Goal: Navigation & Orientation: Find specific page/section

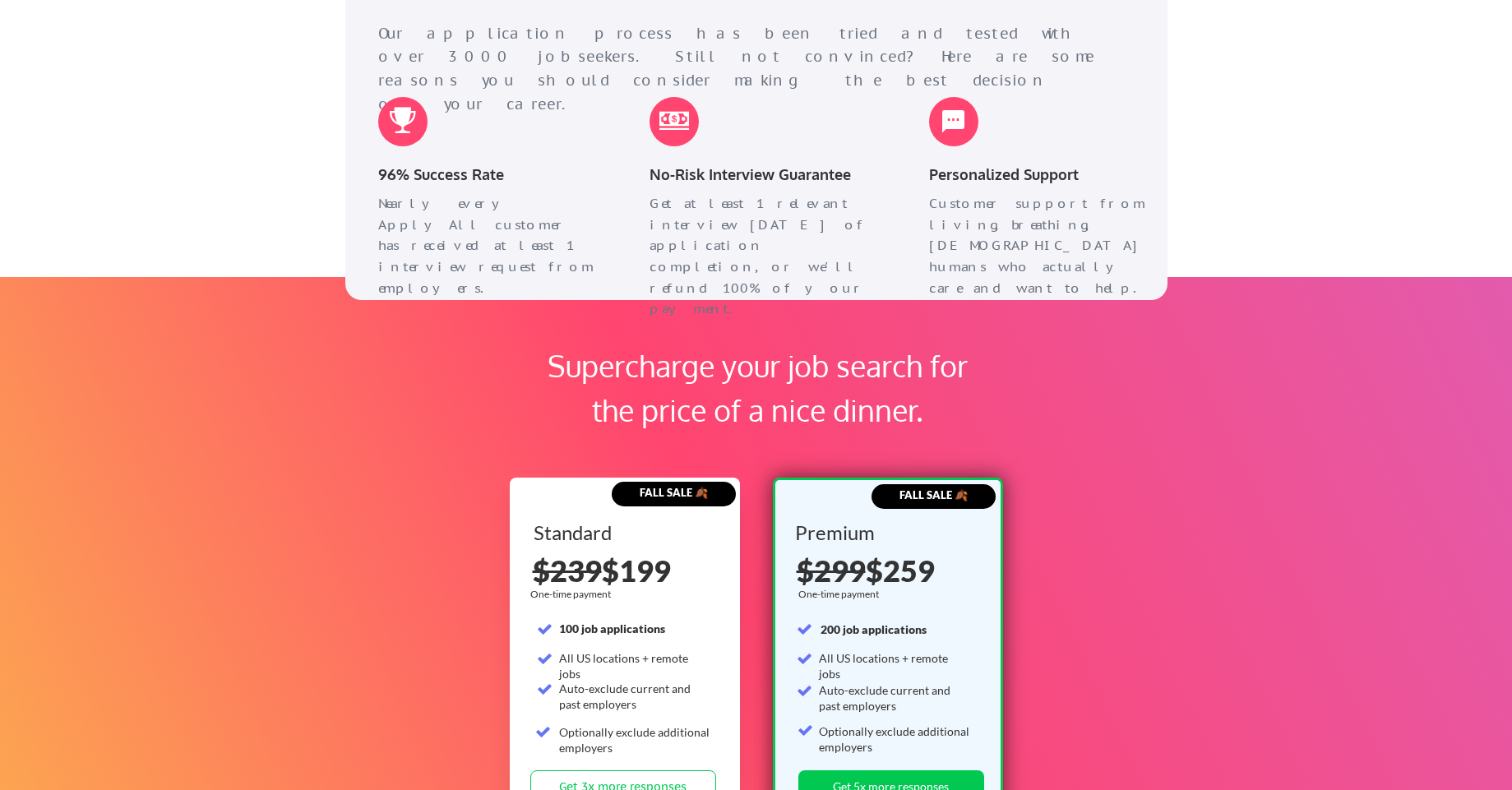
scroll to position [2466, 0]
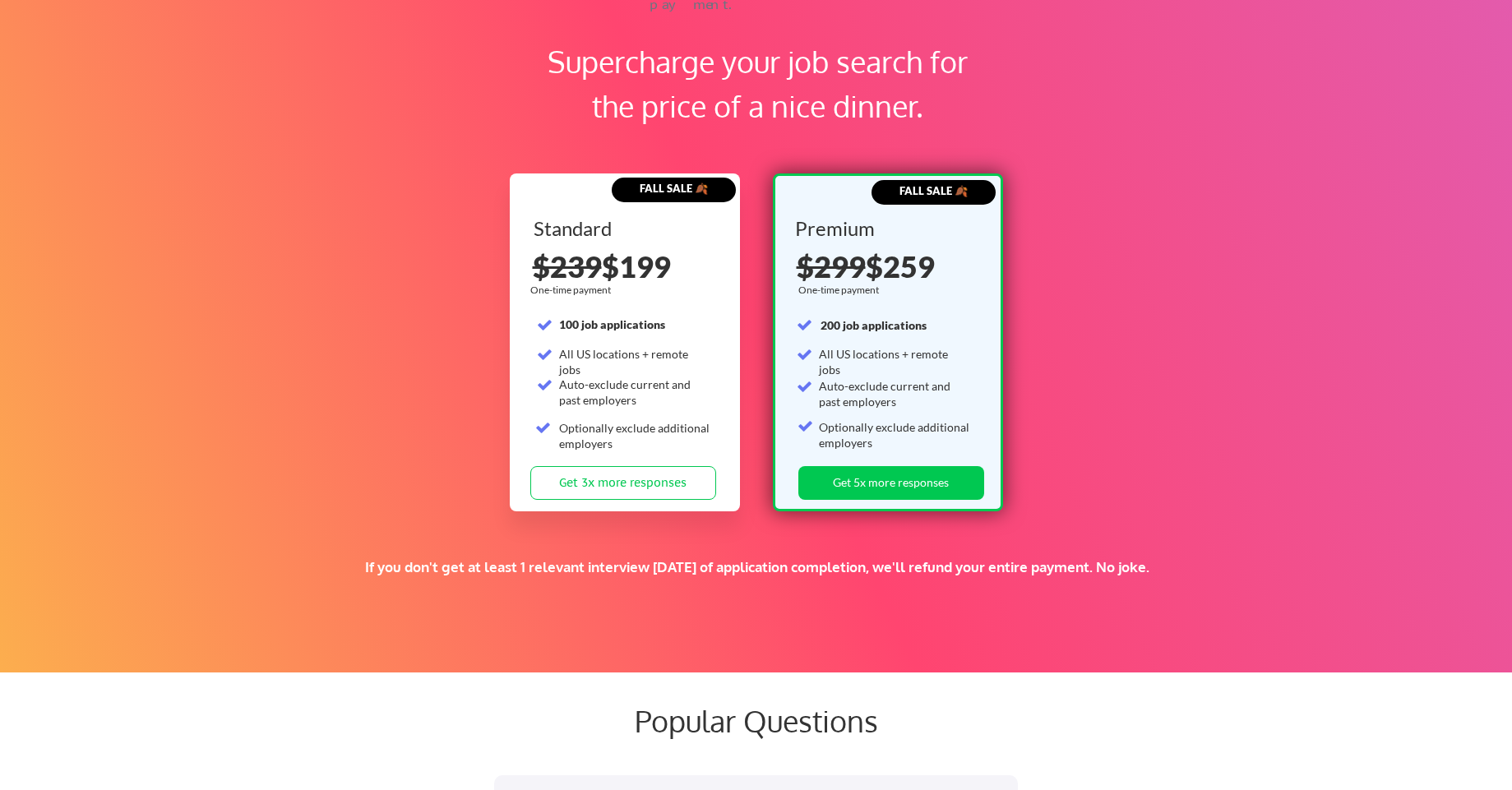
click at [1168, 294] on div "Supercharge your job search for the price of a nice dinner. FALL SALE 🍂 Standar…" at bounding box center [756, 322] width 1512 height 699
click at [1174, 270] on div "Supercharge your job search for the price of a nice dinner. FALL SALE 🍂 Standar…" at bounding box center [756, 322] width 1512 height 699
click at [1172, 268] on div "Supercharge your job search for the price of a nice dinner. FALL SALE 🍂 Standar…" at bounding box center [756, 322] width 1512 height 699
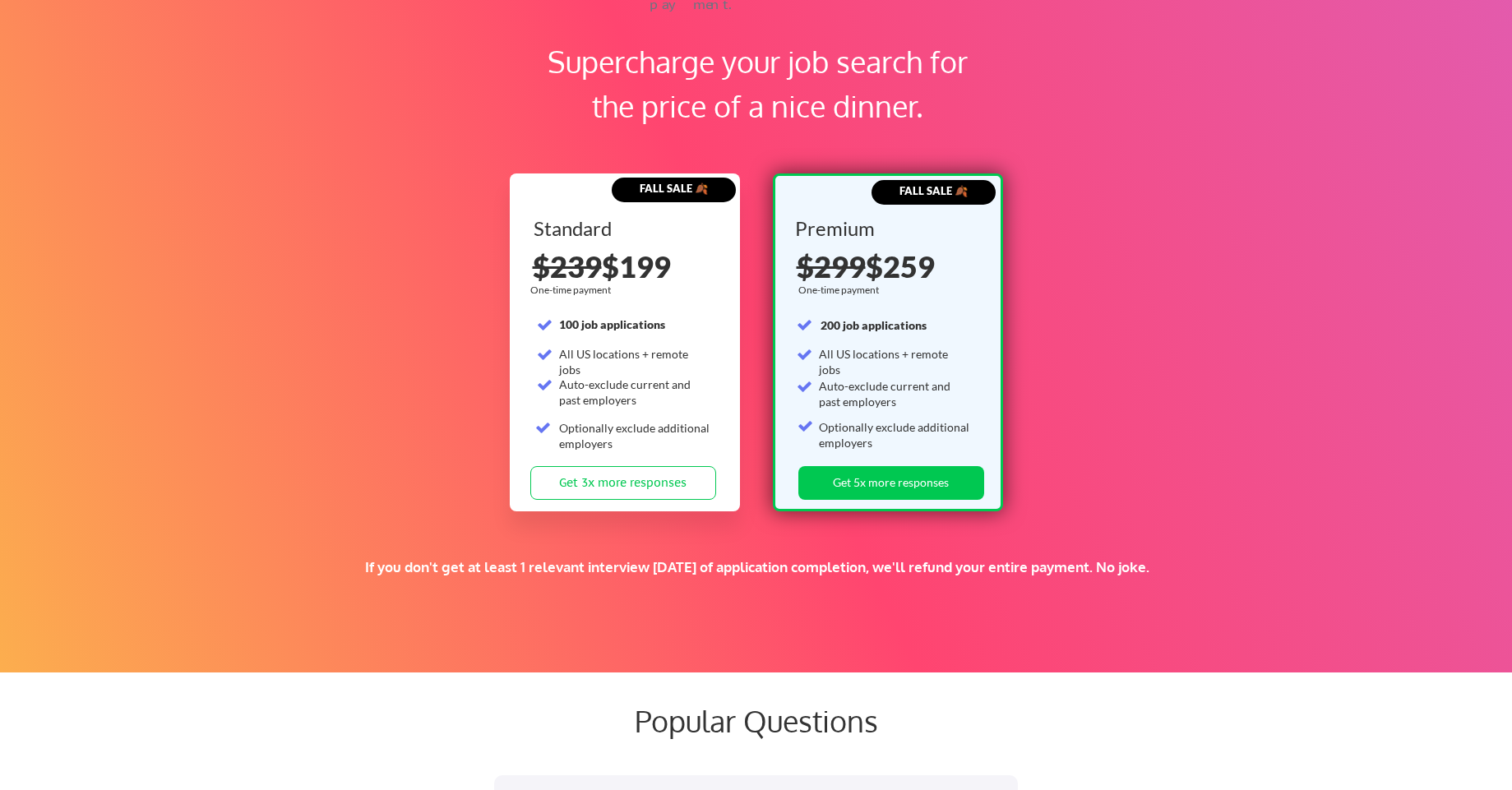
click at [1172, 268] on div "Supercharge your job search for the price of a nice dinner. FALL SALE 🍂 Standar…" at bounding box center [756, 322] width 1512 height 699
click at [1062, 304] on div "Supercharge your job search for the price of a nice dinner. FALL SALE 🍂 Standar…" at bounding box center [756, 322] width 1512 height 699
click at [1062, 298] on div "Supercharge your job search for the price of a nice dinner. FALL SALE 🍂 Standar…" at bounding box center [756, 322] width 1512 height 699
click at [1072, 273] on div "Supercharge your job search for the price of a nice dinner. FALL SALE 🍂 Standar…" at bounding box center [756, 322] width 1512 height 699
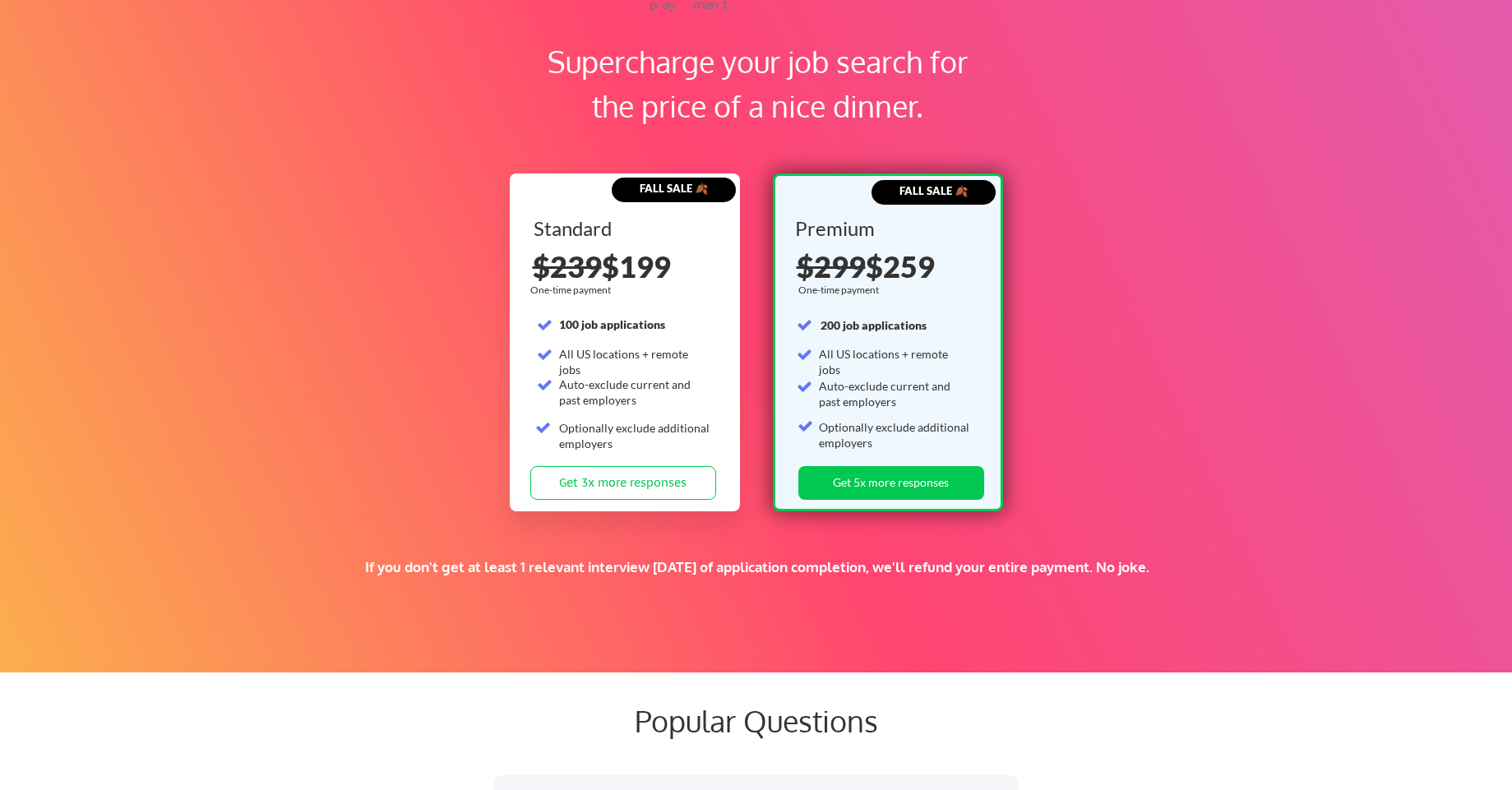
click at [1072, 273] on div "Supercharge your job search for the price of a nice dinner. FALL SALE 🍂 Standar…" at bounding box center [756, 322] width 1512 height 699
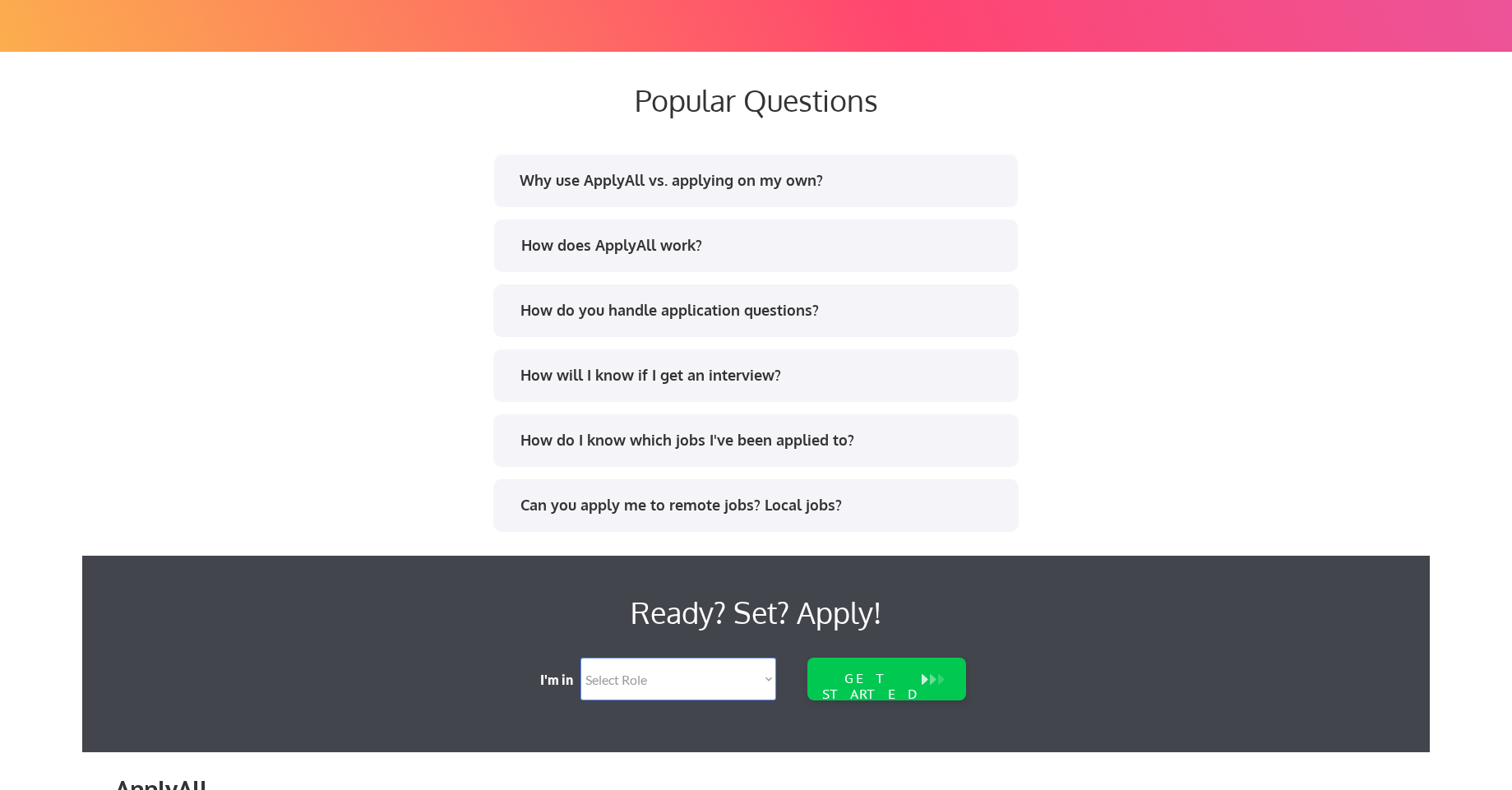
scroll to position [3320, 0]
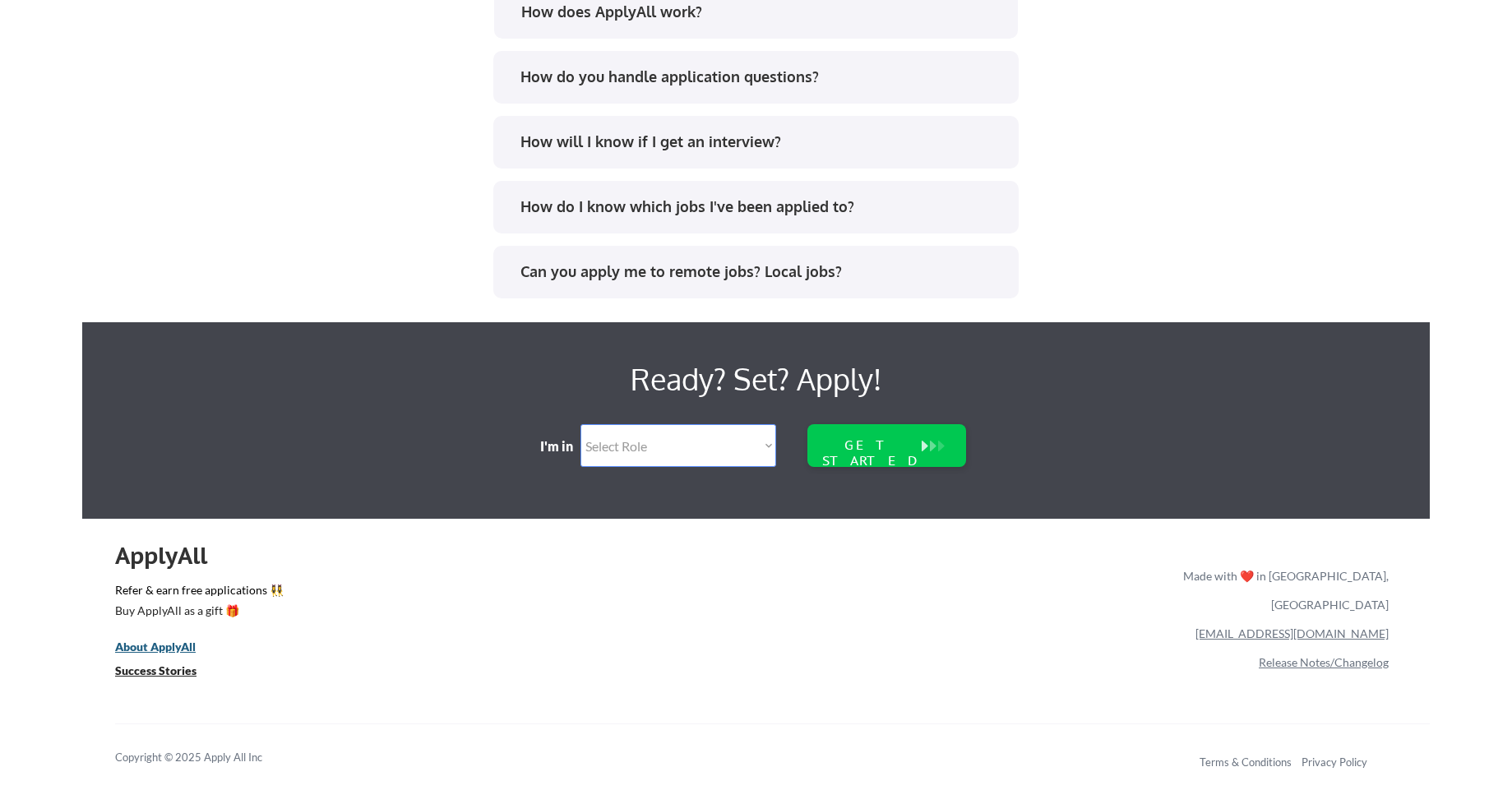
click at [161, 647] on u "About ApplyAll" at bounding box center [155, 646] width 81 height 14
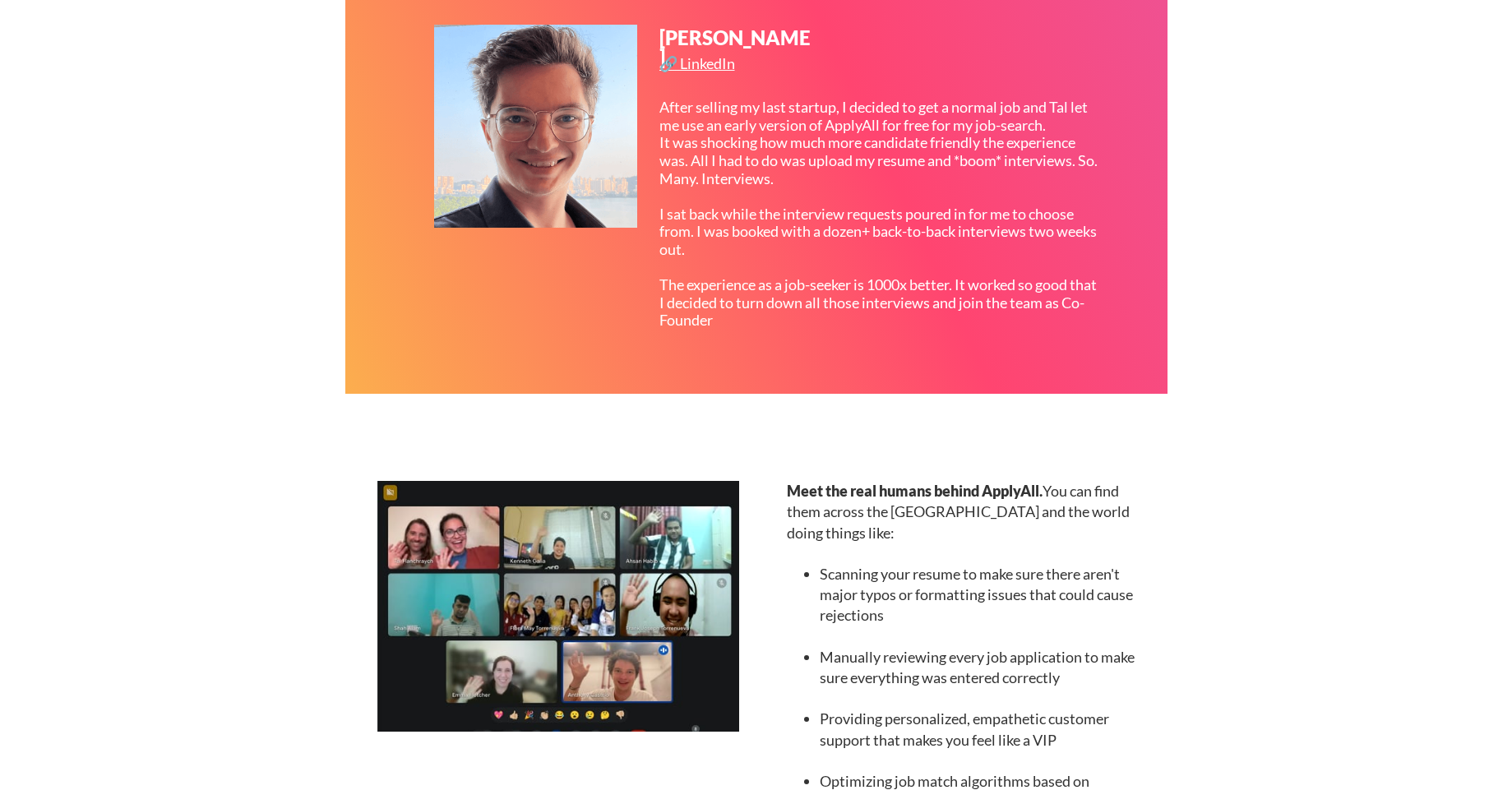
scroll to position [887, 0]
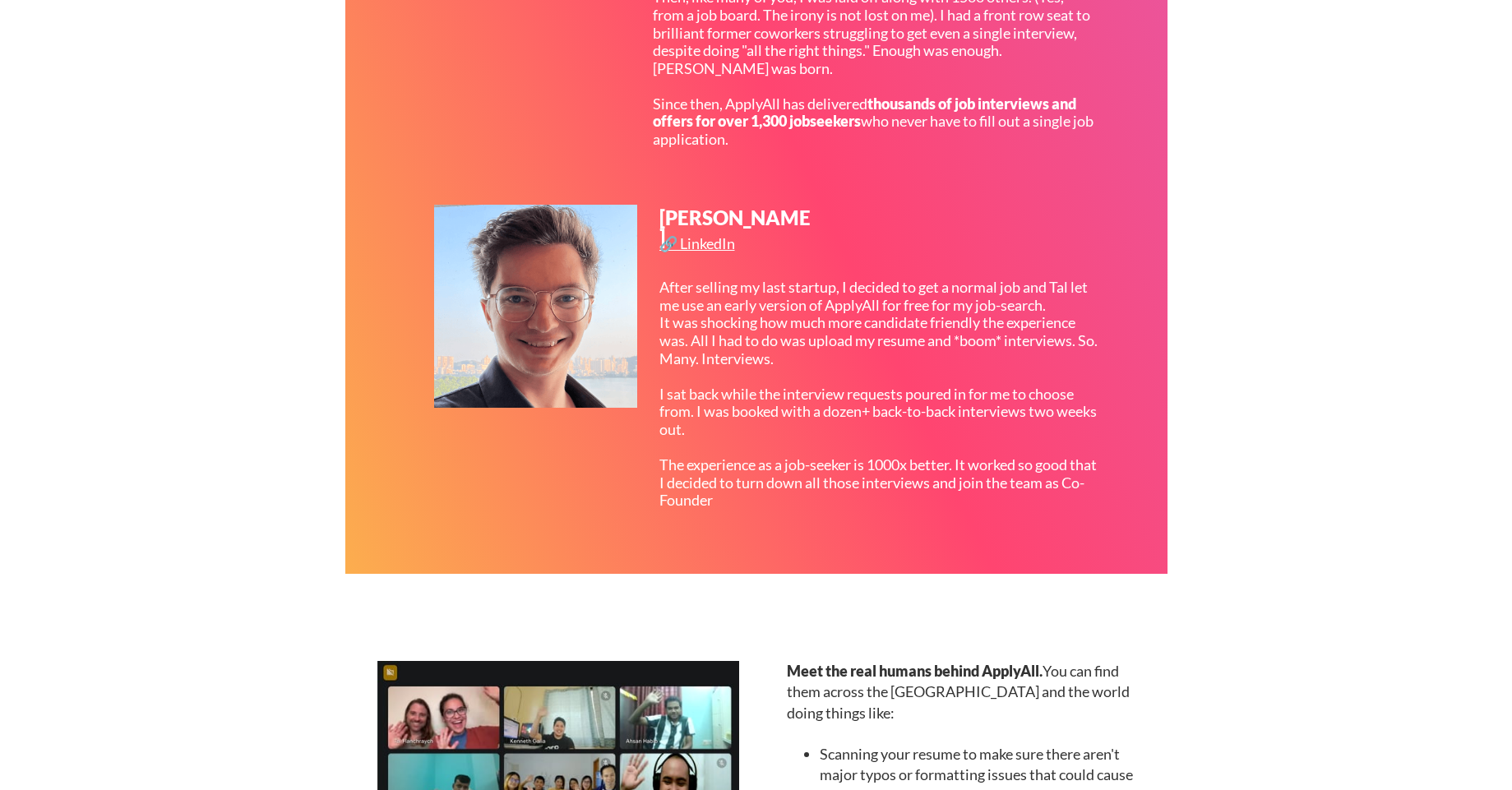
click at [788, 510] on div "After selling my last startup, I decided to get a normal job and Tal let me use…" at bounding box center [879, 394] width 442 height 231
click at [793, 510] on div "After selling my last startup, I decided to get a normal job and Tal let me use…" at bounding box center [879, 394] width 442 height 231
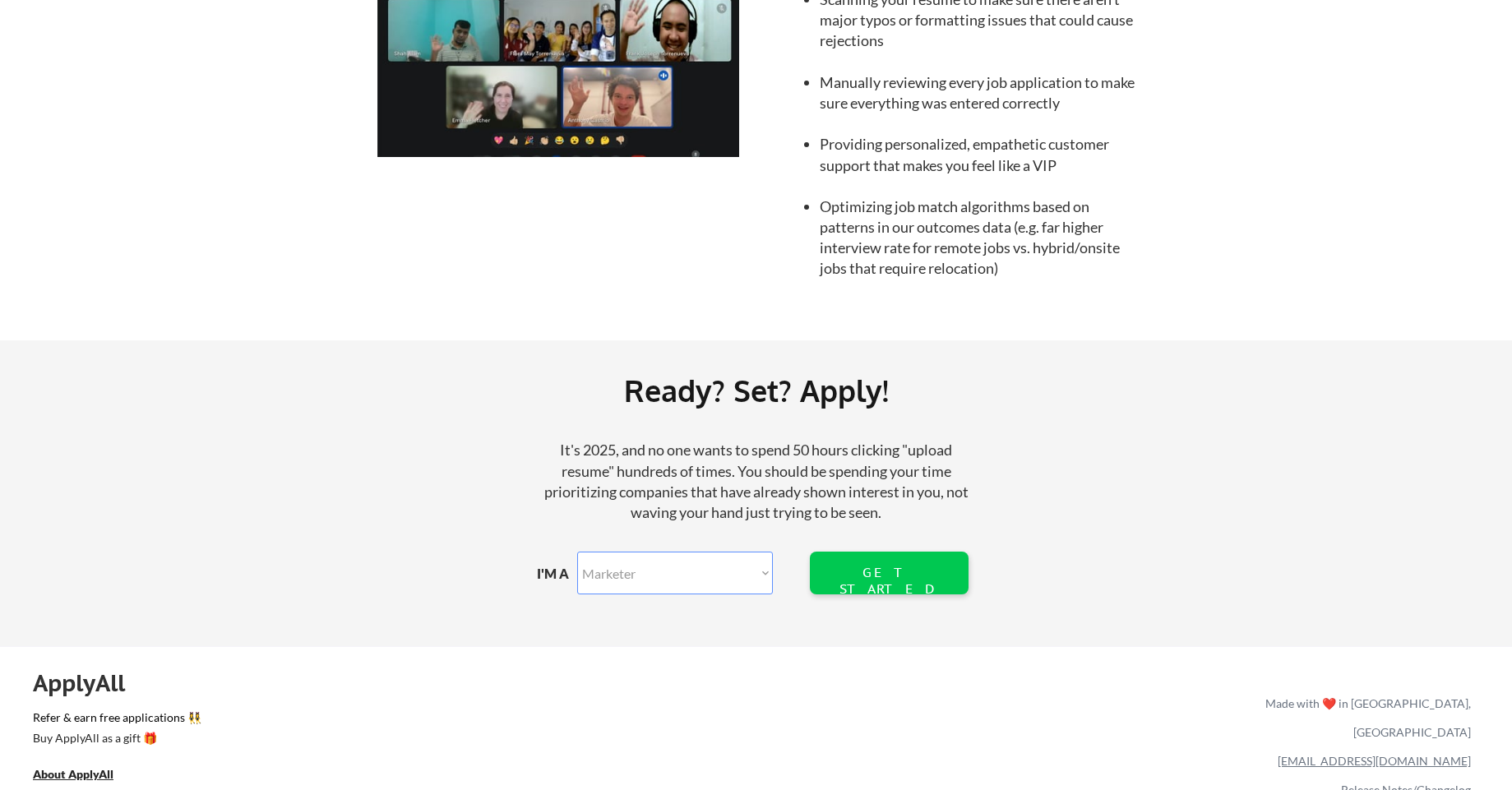
scroll to position [1768, 0]
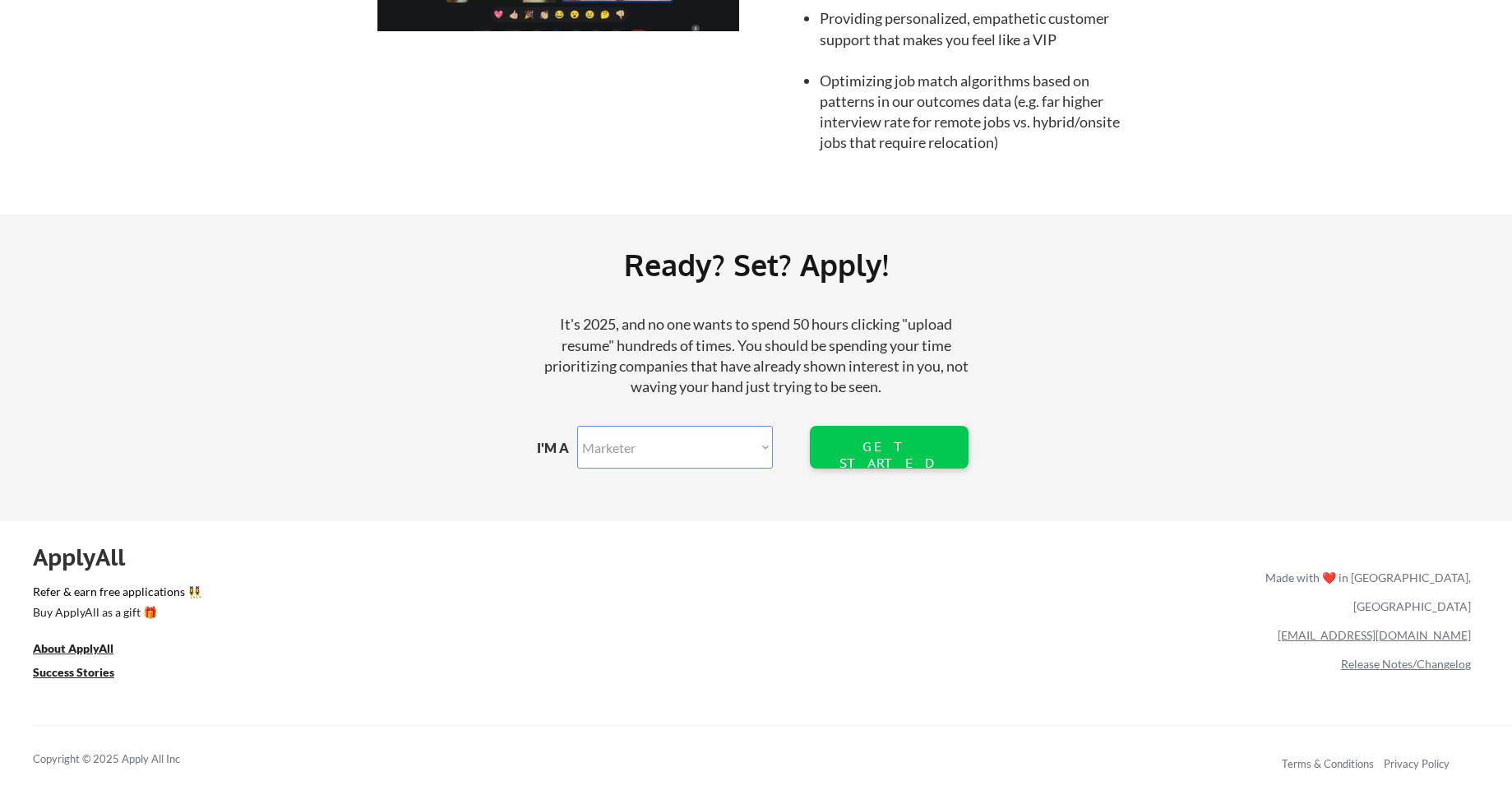
click at [1108, 433] on div "Ready? Set? Apply! It's 2025, and no one wants to spend 50 hours clicking "uplo…" at bounding box center [756, 367] width 1512 height 306
click at [980, 360] on div "Ready? Set? Apply! It's 2025, and no one wants to spend 50 hours clicking "uplo…" at bounding box center [756, 367] width 1512 height 306
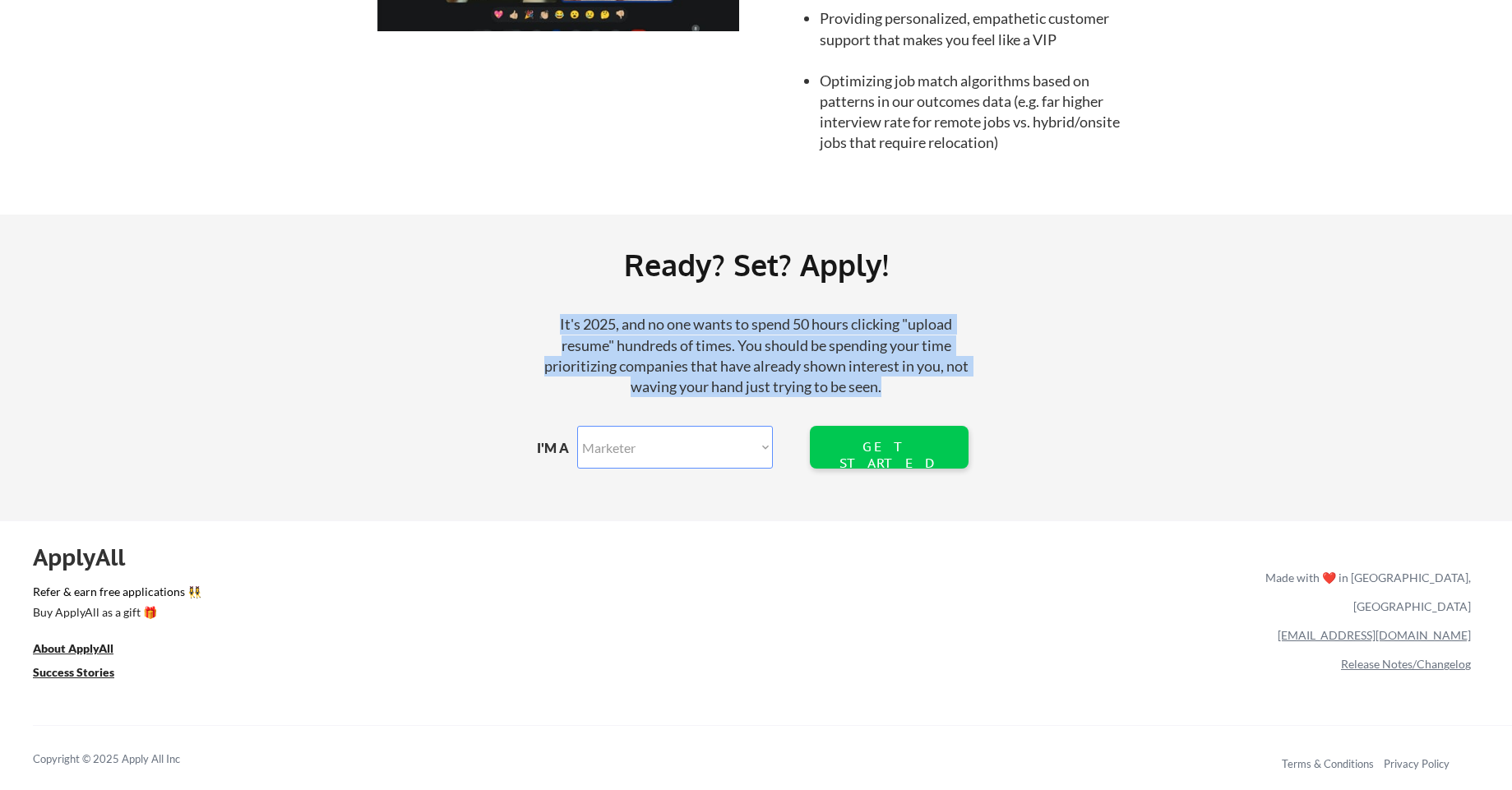
click at [984, 323] on div "Ready? Set? Apply! It's 2025, and no one wants to spend 50 hours clicking "uplo…" at bounding box center [756, 367] width 1512 height 306
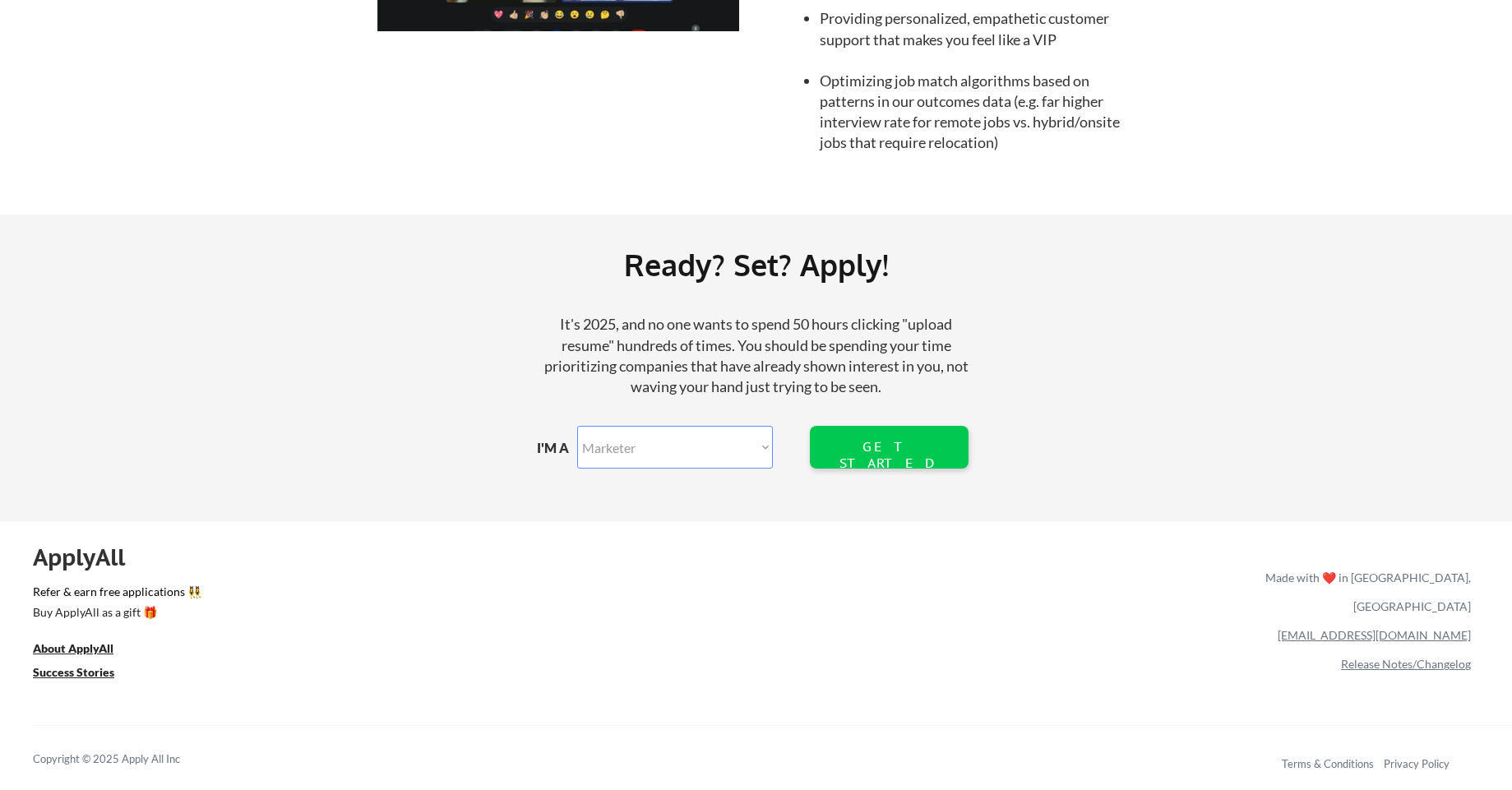
click at [994, 279] on div "Ready? Set? Apply!" at bounding box center [756, 265] width 1052 height 47
click at [968, 257] on div "Ready? Set? Apply!" at bounding box center [756, 265] width 1052 height 47
